Goal: Task Accomplishment & Management: Manage account settings

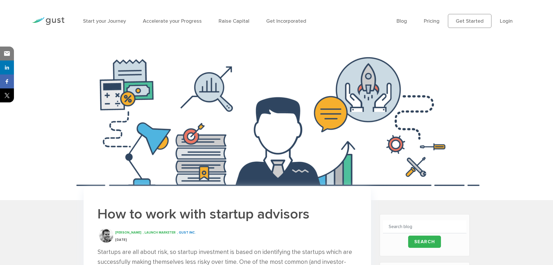
click at [513, 21] on ul "Blog FAQ Pricing Get Started Login Login" at bounding box center [459, 21] width 125 height 14
click at [509, 21] on link "Login" at bounding box center [506, 21] width 13 height 6
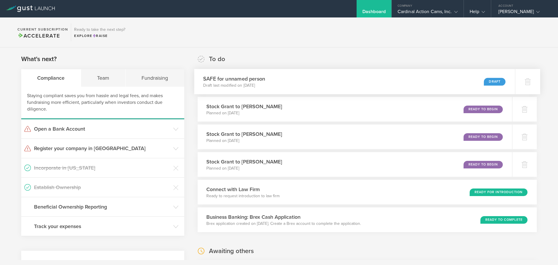
click at [283, 91] on div "SAFE for unnamed person Draft last modified on Aug 26, 2025 Draft" at bounding box center [354, 81] width 321 height 25
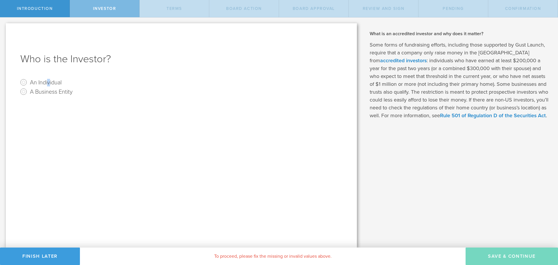
drag, startPoint x: 51, startPoint y: 79, endPoint x: 49, endPoint y: 82, distance: 3.4
click at [48, 82] on label "An Individual" at bounding box center [46, 82] width 32 height 8
click at [49, 82] on label "An Individual" at bounding box center [46, 82] width 32 height 8
click at [28, 82] on input "An Individual" at bounding box center [23, 82] width 9 height 9
radio input "true"
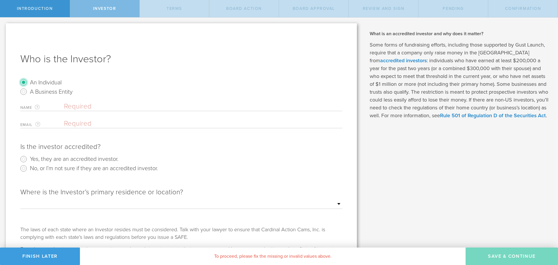
scroll to position [46, 0]
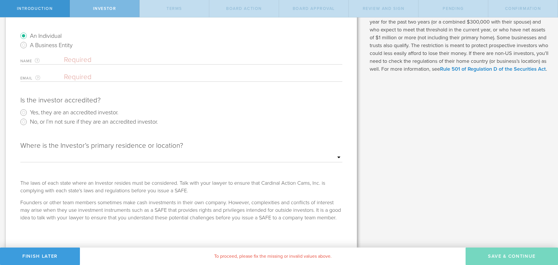
click at [60, 114] on label "Yes, they are an accredited investor." at bounding box center [74, 112] width 88 height 8
click at [28, 114] on input "Yes, they are an accredited investor." at bounding box center [23, 112] width 9 height 9
radio input "true"
click at [58, 126] on radio "No, or I’m not sure if they are an accredited investor." at bounding box center [181, 121] width 322 height 9
click at [56, 122] on label "No, or I’m not sure if they are an accredited investor." at bounding box center [94, 121] width 128 height 8
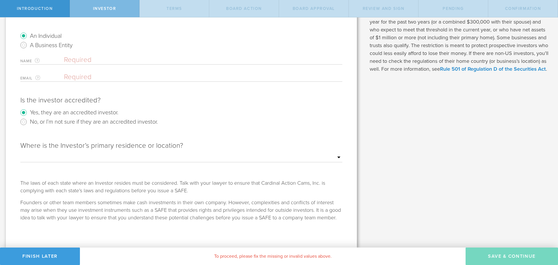
click at [28, 122] on input "No, or I’m not sure if they are an accredited investor." at bounding box center [23, 121] width 9 height 9
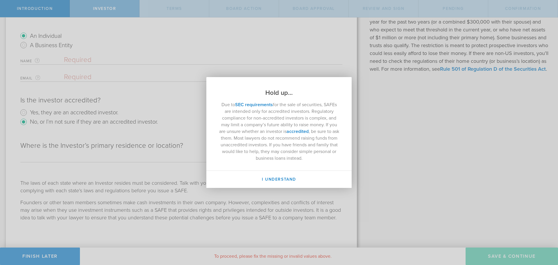
click at [272, 178] on button "I Understand" at bounding box center [278, 179] width 145 height 17
radio input "false"
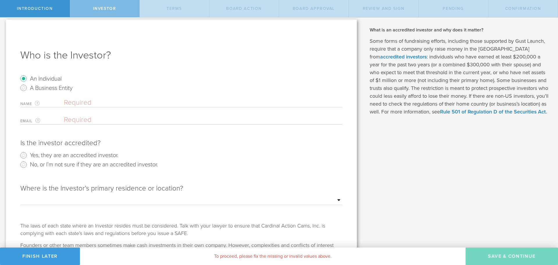
scroll to position [0, 0]
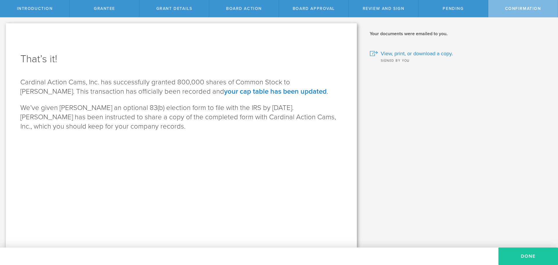
click at [505, 258] on button "Done" at bounding box center [528, 255] width 60 height 17
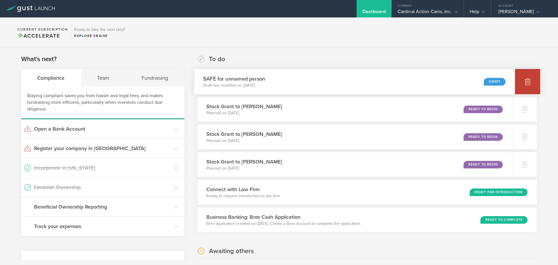
click at [524, 84] on icon at bounding box center [527, 81] width 7 height 7
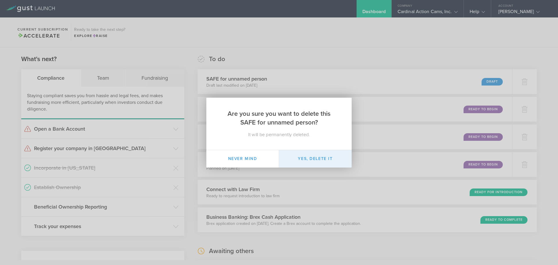
click at [307, 155] on button "Yes, delete it" at bounding box center [315, 158] width 73 height 17
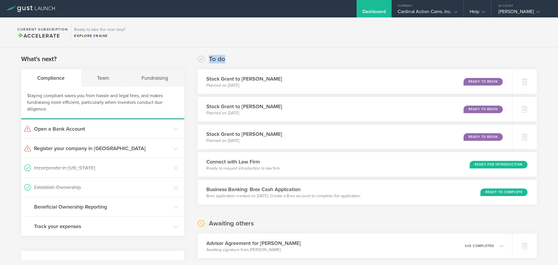
drag, startPoint x: 229, startPoint y: 57, endPoint x: 207, endPoint y: 56, distance: 22.7
click at [207, 56] on div "To do Stock Grant to [PERSON_NAME] Planned on [DATE] Ready to Begin Stock Grant…" at bounding box center [367, 130] width 339 height 150
click at [303, 60] on div "To do Stock Grant to [PERSON_NAME] Planned on [DATE] Ready to Begin Stock Grant…" at bounding box center [367, 130] width 339 height 150
